Goal: Transaction & Acquisition: Obtain resource

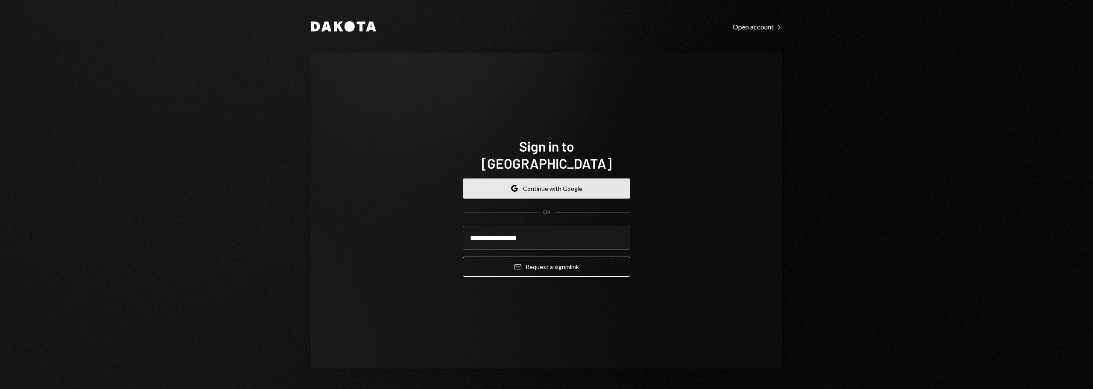
click at [539, 178] on button "Google Continue with Google" at bounding box center [546, 188] width 167 height 20
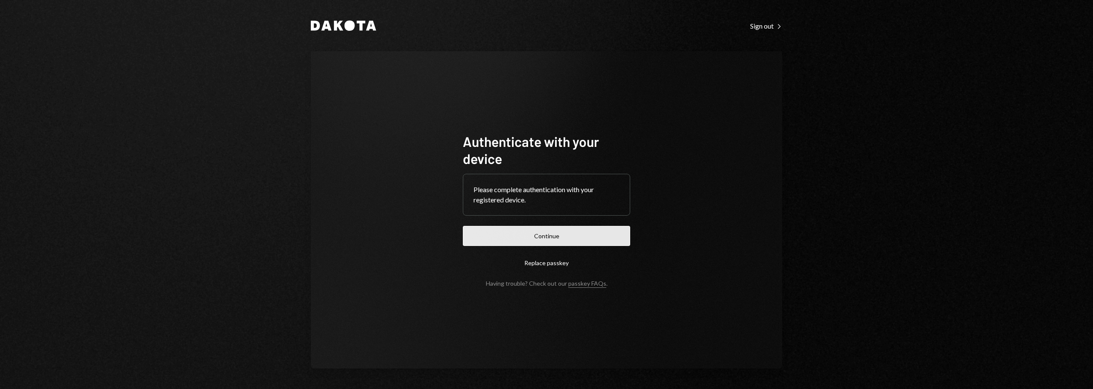
click at [563, 230] on button "Continue" at bounding box center [546, 236] width 167 height 20
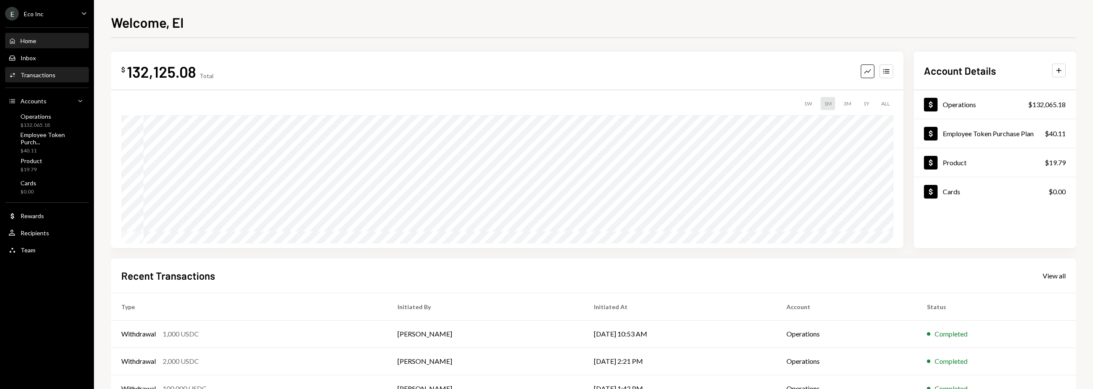
click at [37, 78] on div "Transactions" at bounding box center [37, 74] width 35 height 7
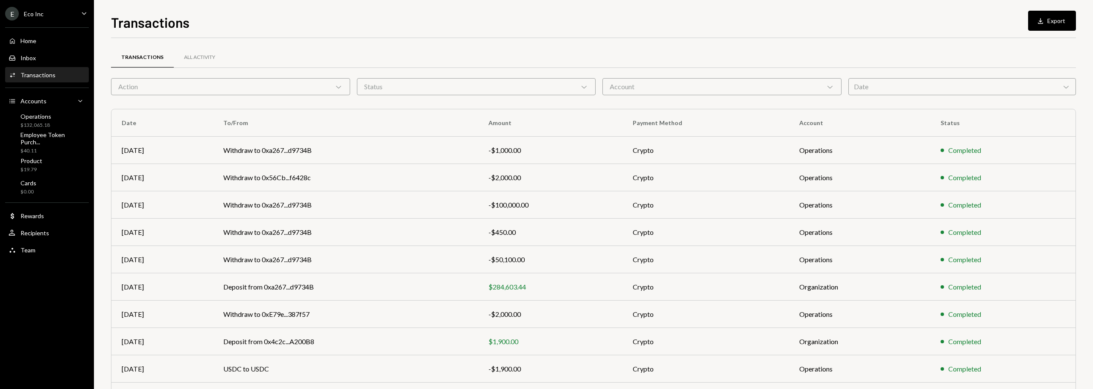
click at [695, 90] on div "Account Chevron Down" at bounding box center [721, 86] width 239 height 17
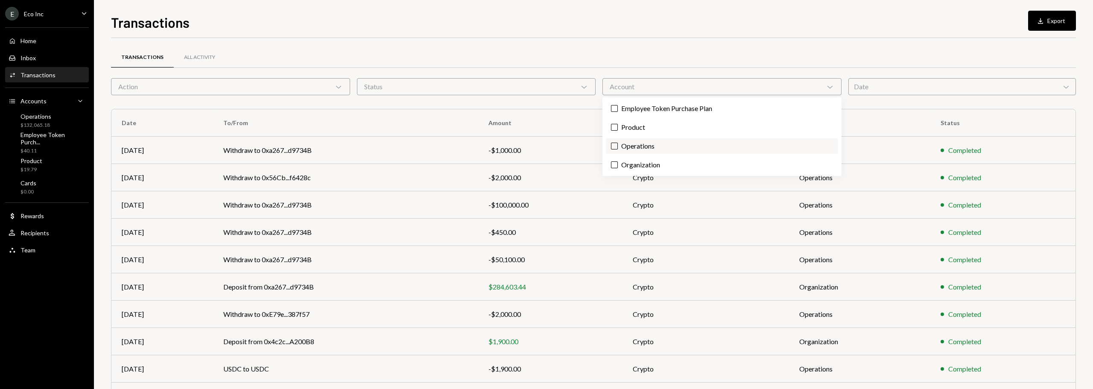
click at [639, 147] on label "Operations" at bounding box center [722, 145] width 232 height 15
click at [618, 147] on button "Operations" at bounding box center [614, 146] width 7 height 7
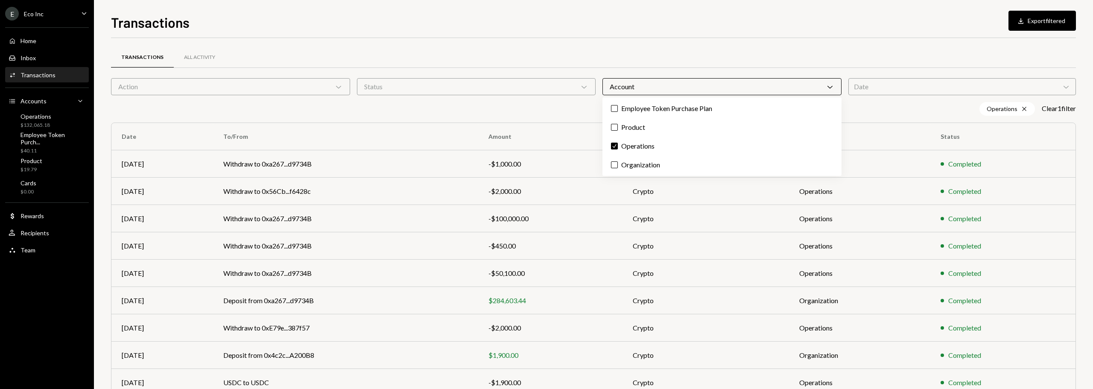
click at [953, 92] on div "Date Chevron Down" at bounding box center [962, 86] width 228 height 17
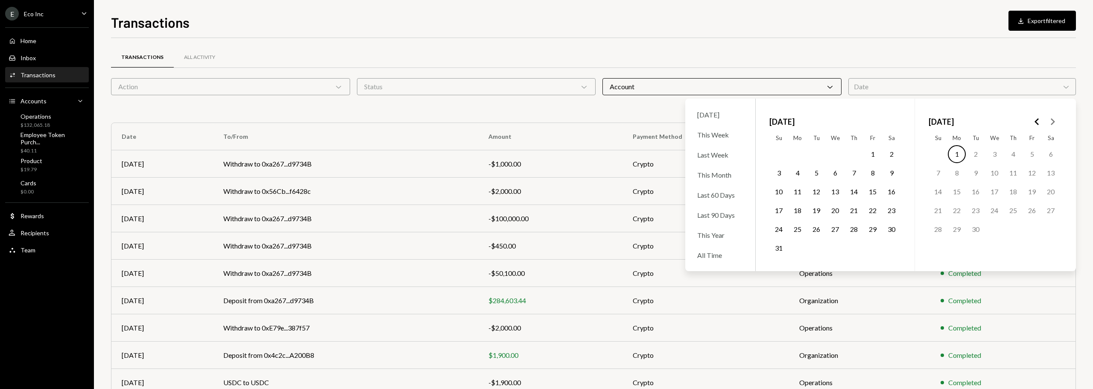
click at [874, 155] on button "1" at bounding box center [872, 154] width 18 height 18
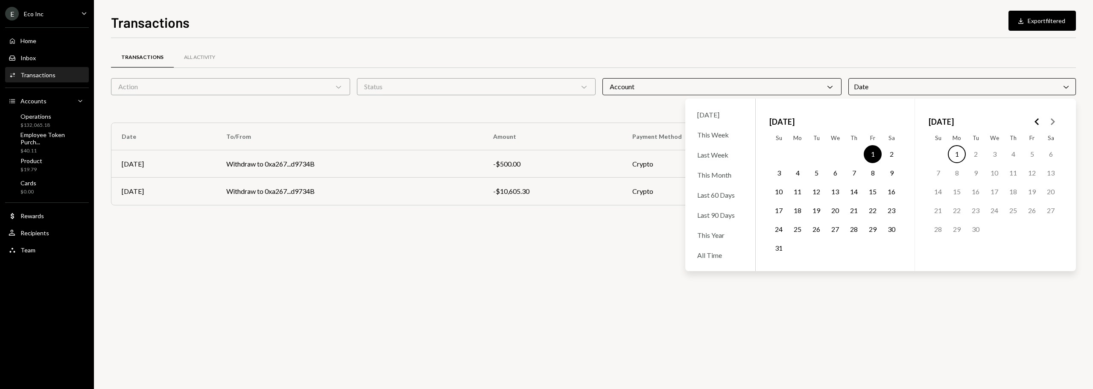
click at [782, 245] on button "31" at bounding box center [779, 248] width 18 height 18
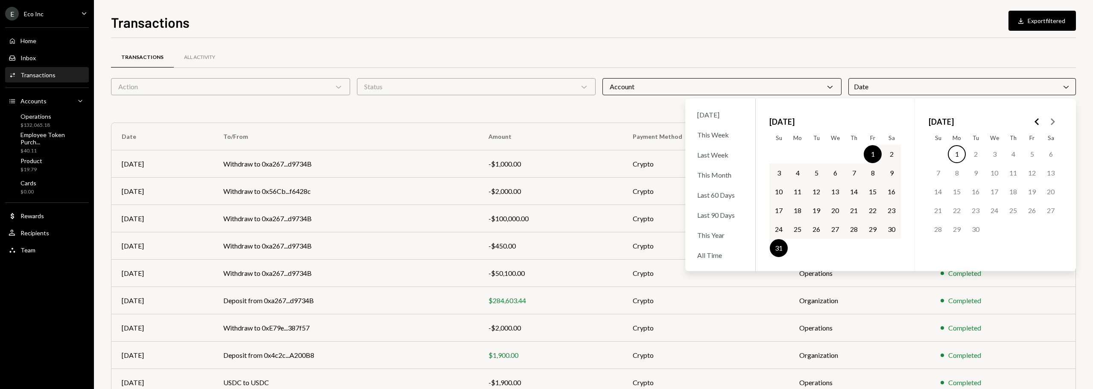
click at [574, 106] on div "Operations Cross [DATE] - [DATE] Cross Clear 2 filter s" at bounding box center [593, 109] width 965 height 14
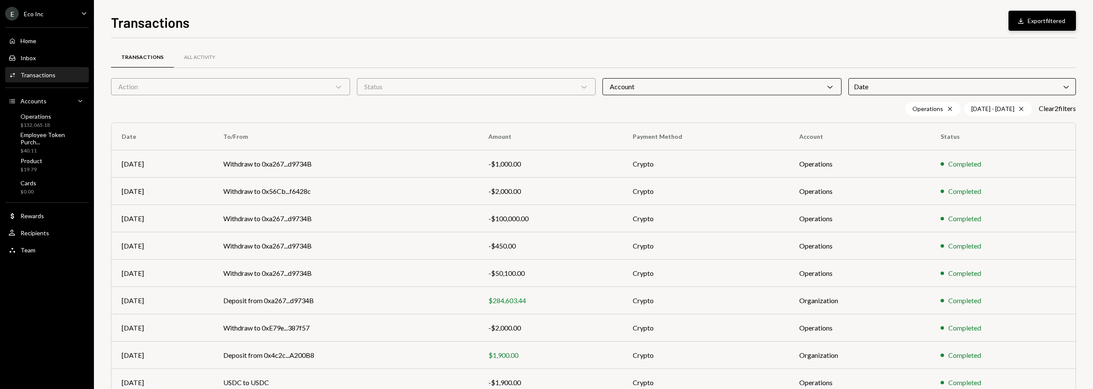
click at [1031, 19] on button "Download Export filtered" at bounding box center [1041, 21] width 67 height 20
